Goal: Check status: Check status

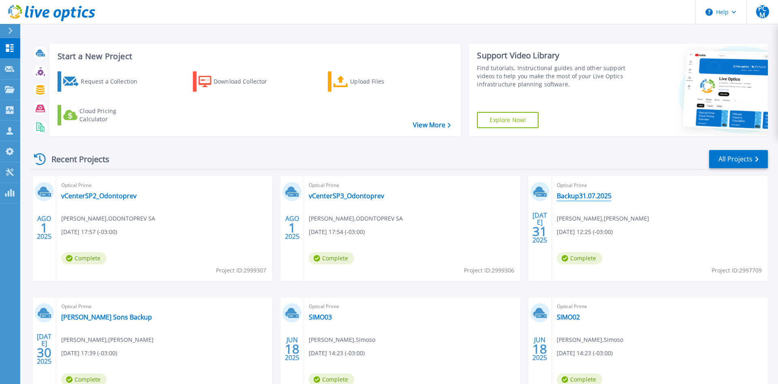
click at [601, 197] on link "Backup31.07.2025" at bounding box center [584, 196] width 55 height 8
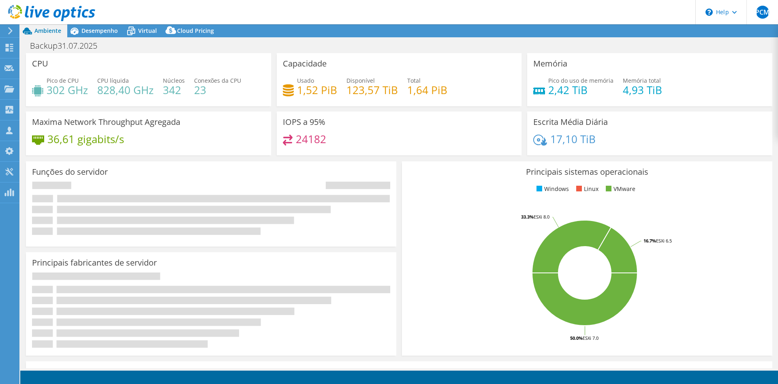
select select "USD"
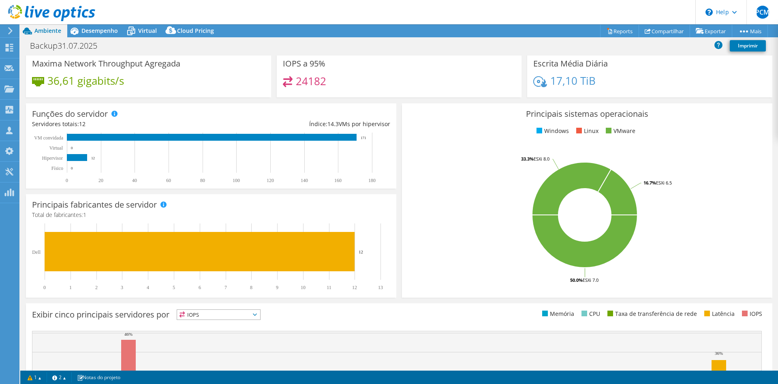
scroll to position [69, 0]
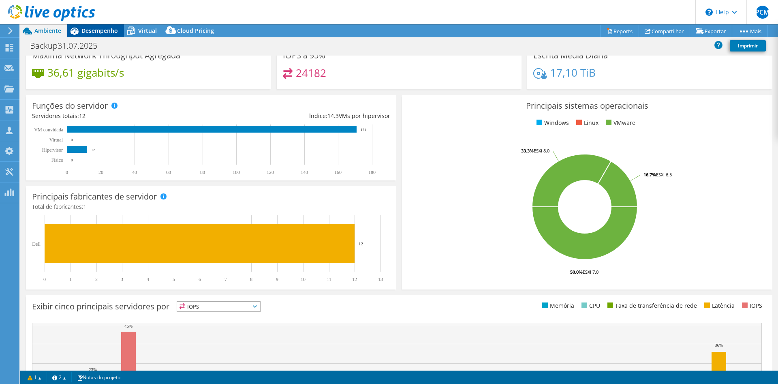
click at [113, 29] on span "Desempenho" at bounding box center [99, 31] width 36 height 8
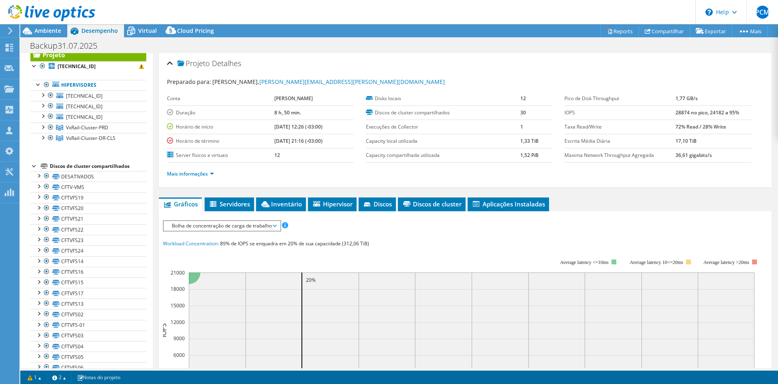
scroll to position [0, 0]
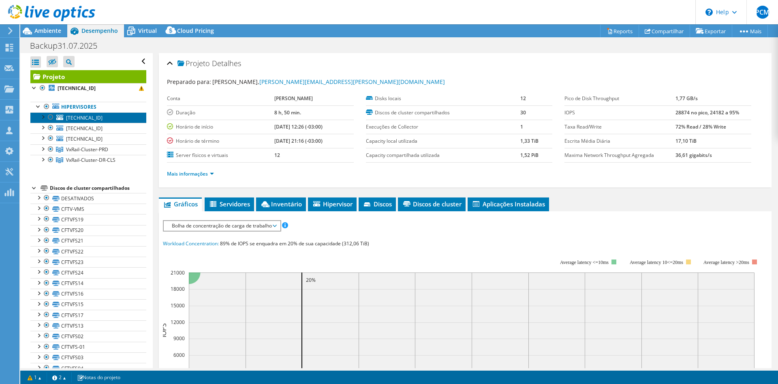
click at [89, 117] on span "[TECHNICAL_ID]" at bounding box center [84, 117] width 36 height 7
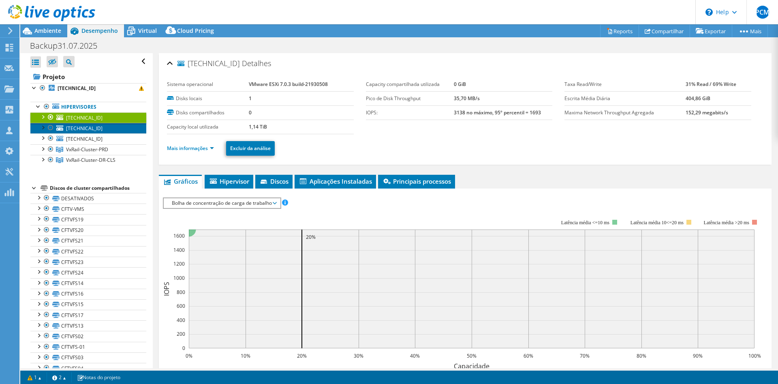
click at [92, 127] on link "[TECHNICAL_ID]" at bounding box center [88, 128] width 116 height 11
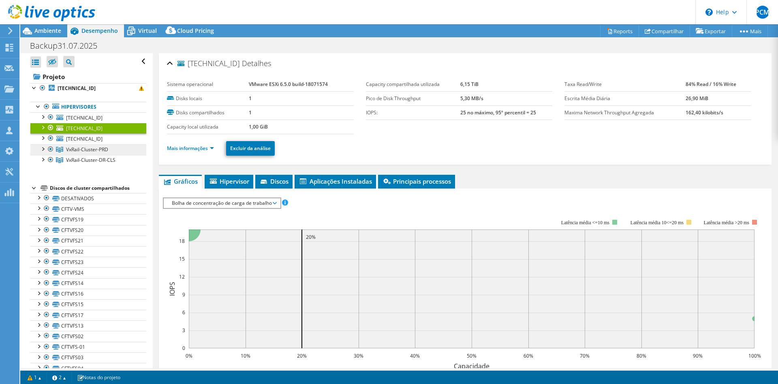
click at [92, 150] on span "VxRail-Cluster-PRD" at bounding box center [87, 149] width 42 height 7
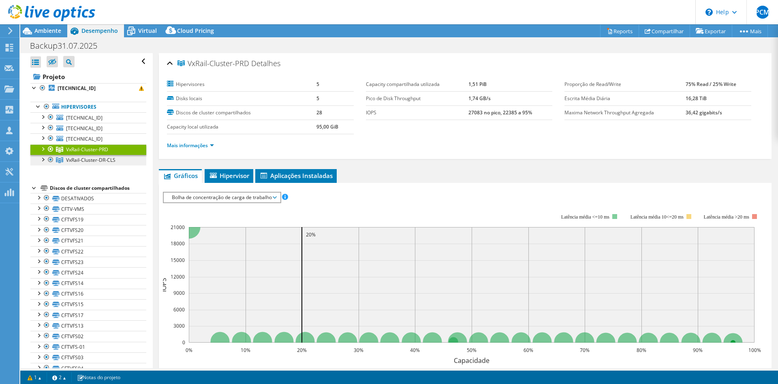
click at [91, 153] on span "VxRail-Cluster-DR-CLS" at bounding box center [87, 149] width 42 height 7
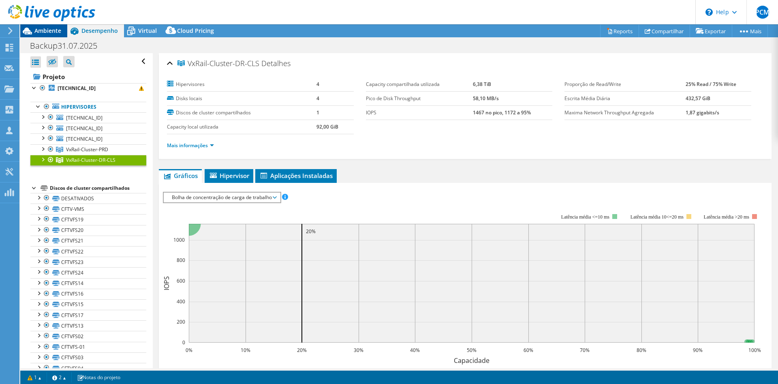
click at [52, 32] on span "Ambiente" at bounding box center [47, 31] width 27 height 8
